Goal: Find specific page/section: Find specific page/section

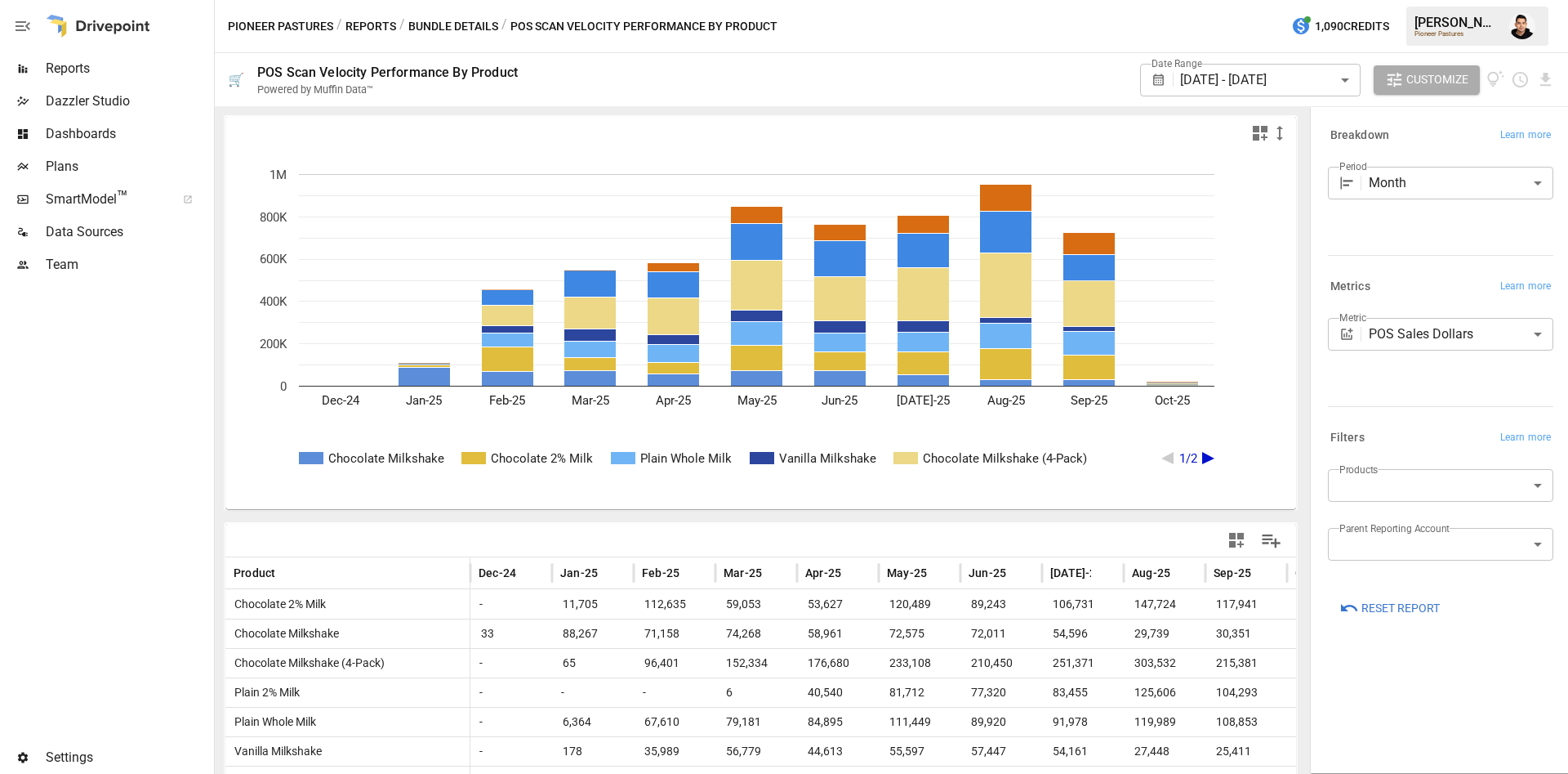
click at [80, 81] on div "Reports" at bounding box center [105, 68] width 211 height 32
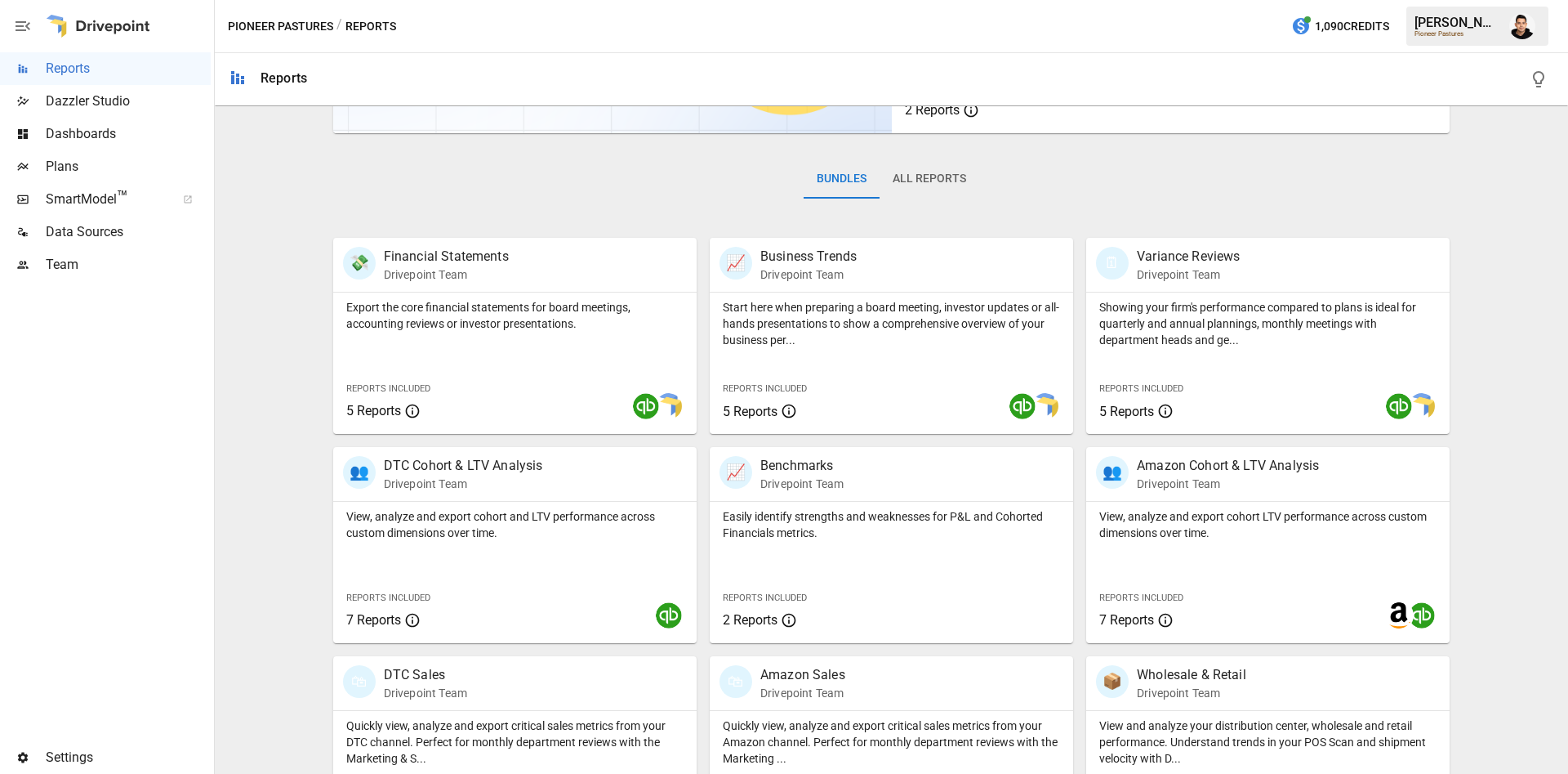
scroll to position [284, 0]
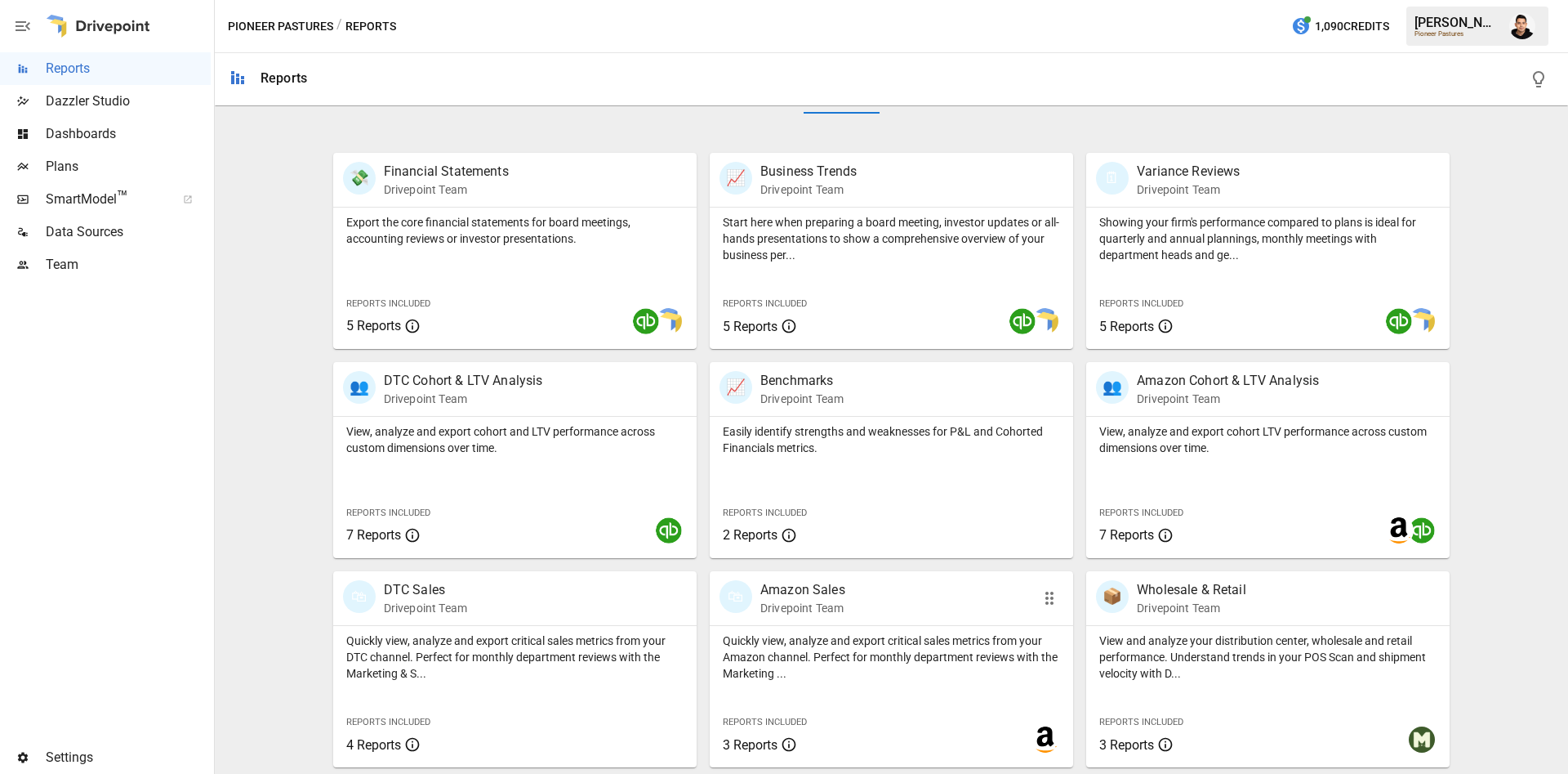
click at [795, 721] on span "Reports Included" at bounding box center [765, 722] width 84 height 11
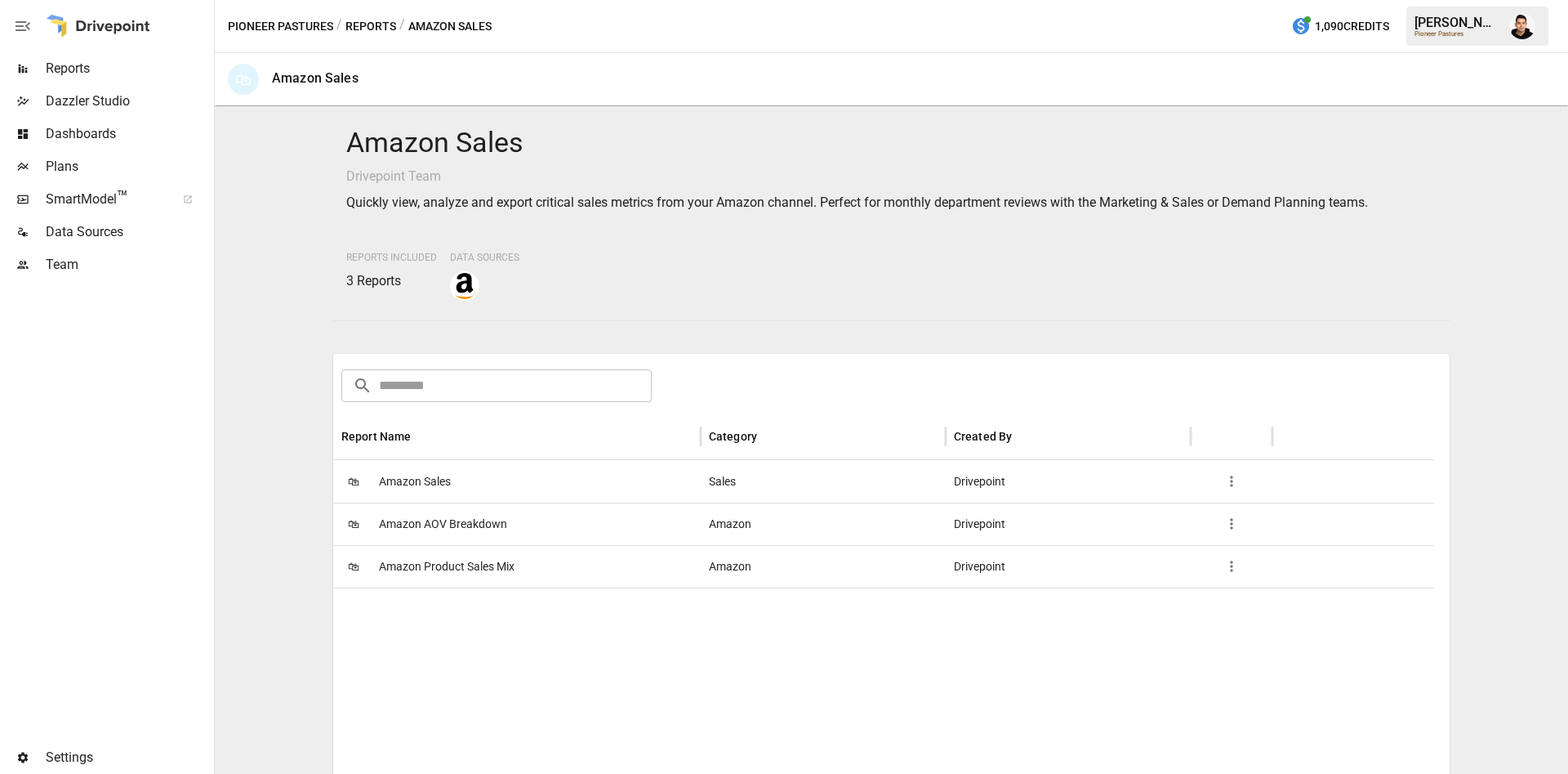
click at [420, 478] on span "Amazon Sales" at bounding box center [414, 481] width 72 height 41
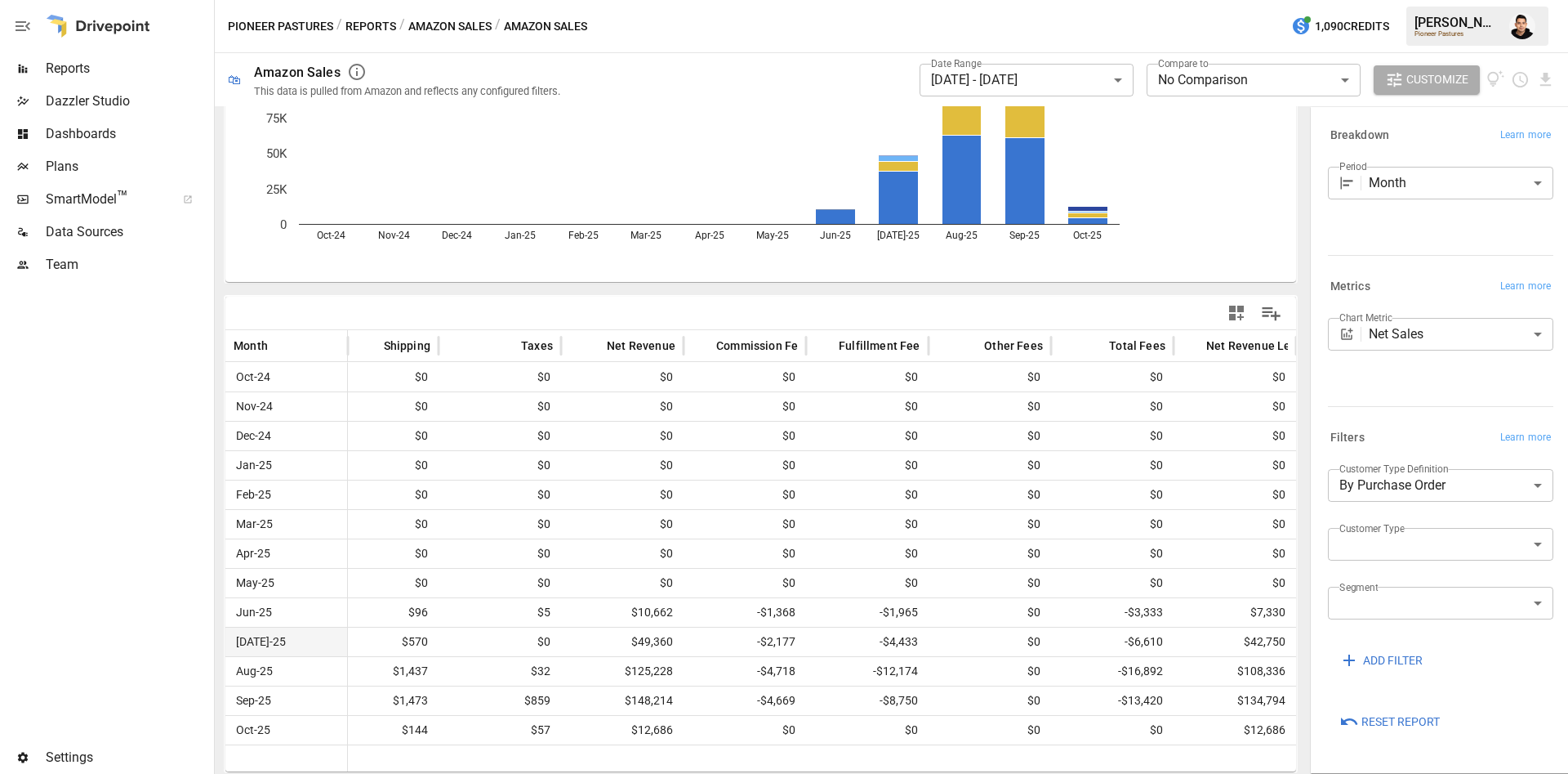
scroll to position [0, 785]
